Goal: Register for event/course

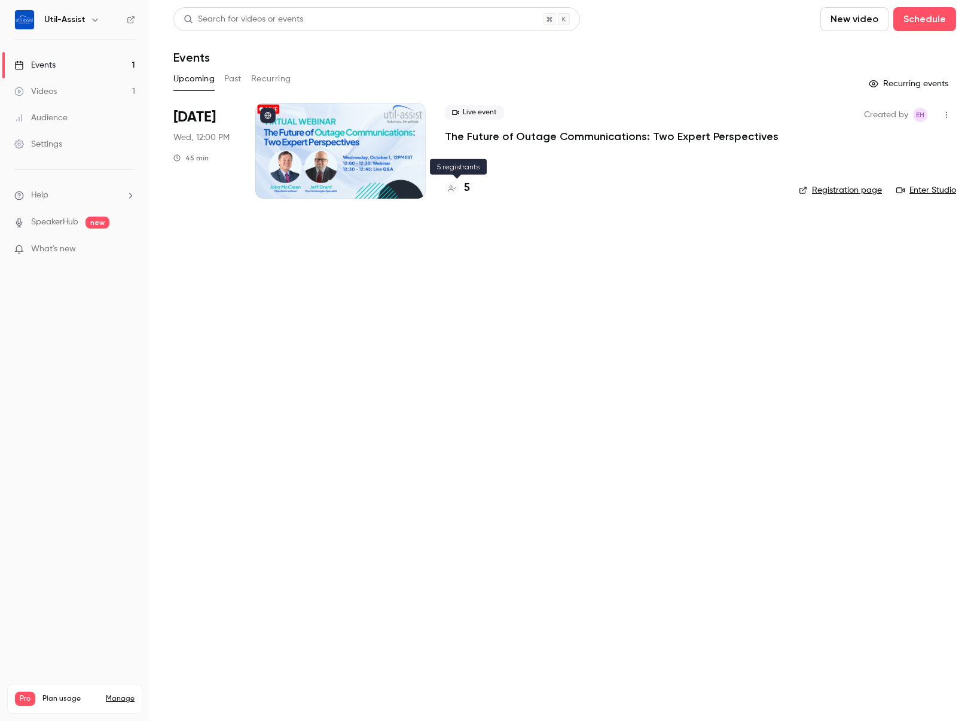
click at [468, 185] on h4 "5" at bounding box center [467, 188] width 6 height 16
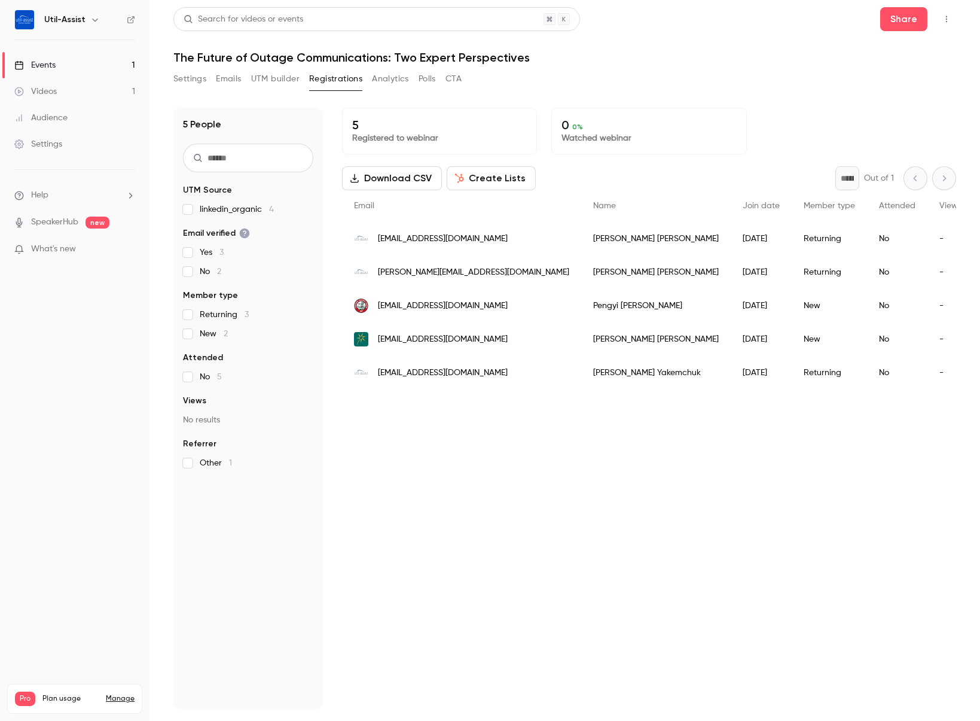
click at [402, 467] on div "5 Registered to webinar 0 0 % Watched webinar Download CSV Create Lists * Out o…" at bounding box center [649, 408] width 614 height 601
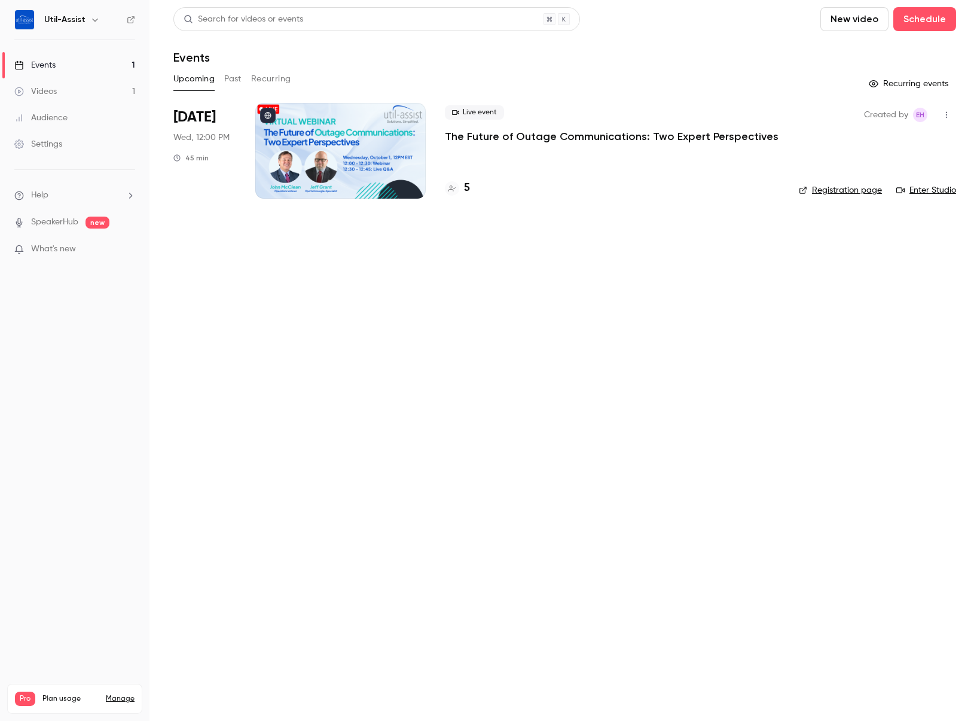
click at [60, 65] on link "Events 1" at bounding box center [74, 65] width 149 height 26
click at [940, 191] on link "Enter Studio" at bounding box center [926, 190] width 60 height 12
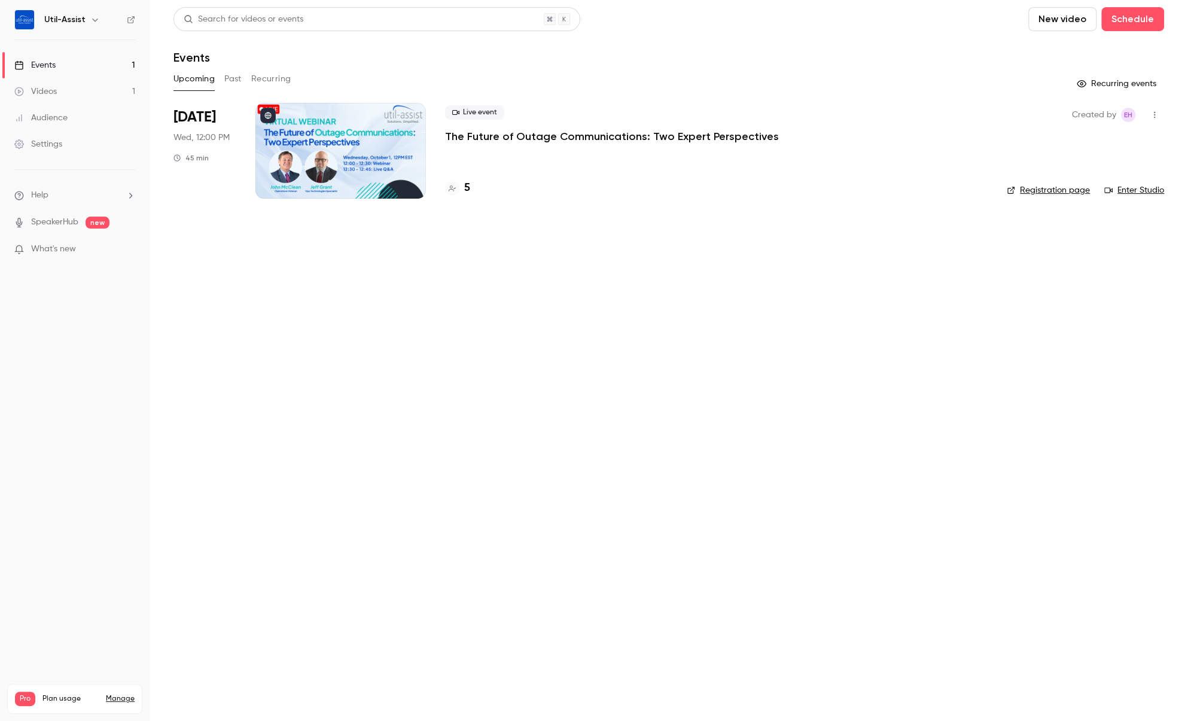
click at [325, 325] on main "Search for videos or events New video Schedule Events Upcoming Past Recurring R…" at bounding box center [668, 360] width 1038 height 721
click at [979, 191] on link "Enter Studio" at bounding box center [1134, 190] width 60 height 12
